Goal: Register for event/course

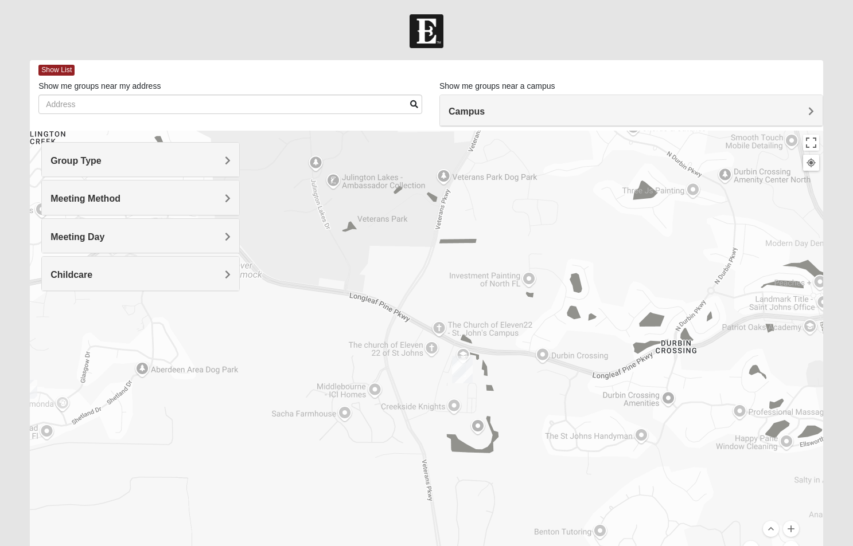
scroll to position [85, 0]
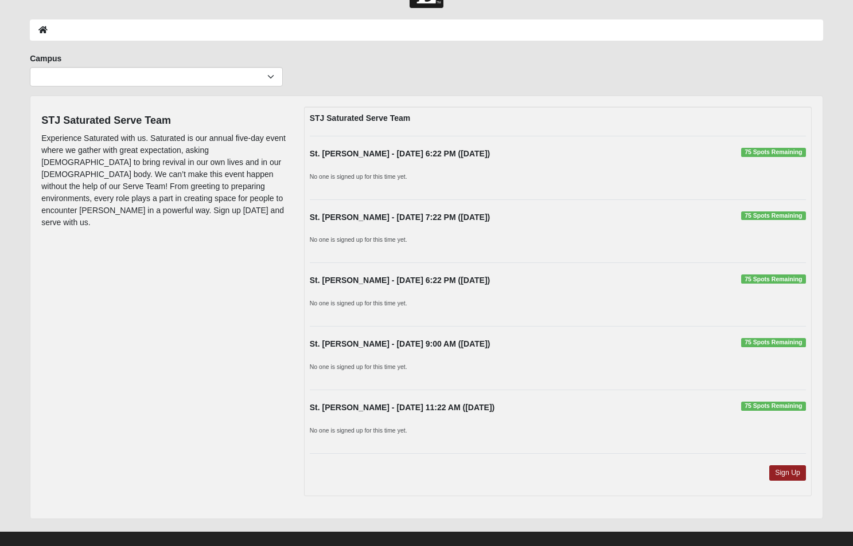
scroll to position [55, 0]
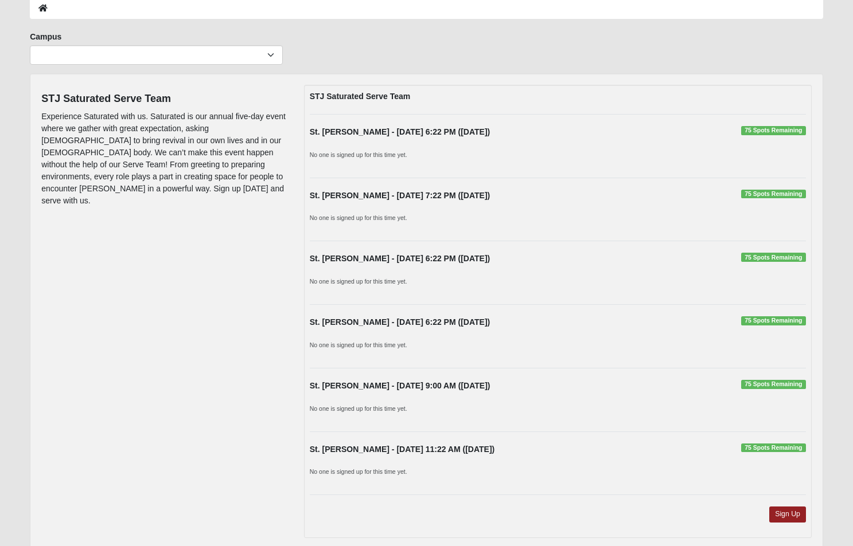
scroll to position [119, 0]
